Goal: Navigation & Orientation: Find specific page/section

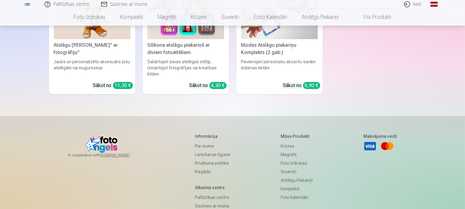
scroll to position [1877, 0]
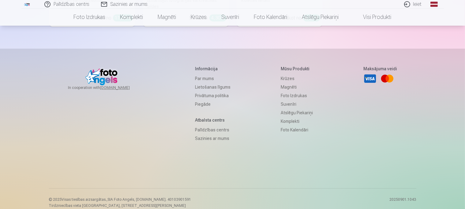
click at [206, 126] on link "Palīdzības centrs" at bounding box center [212, 130] width 35 height 9
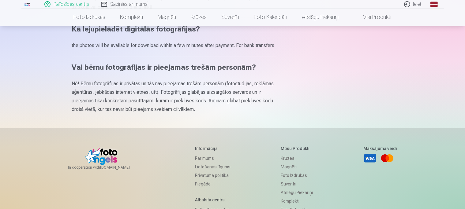
scroll to position [420, 0]
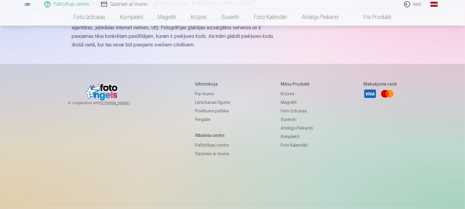
click at [216, 150] on link "Palīdzības centrs" at bounding box center [212, 145] width 35 height 9
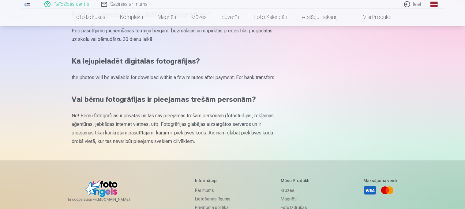
scroll to position [451, 0]
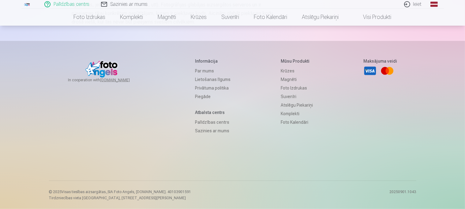
click at [198, 133] on link "Sazinies ar mums" at bounding box center [212, 131] width 35 height 9
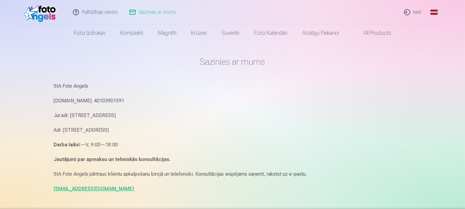
click at [27, 16] on img at bounding box center [41, 12] width 35 height 20
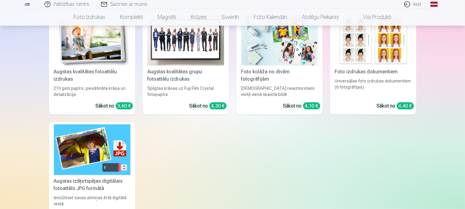
scroll to position [323, 0]
